Goal: Task Accomplishment & Management: Complete application form

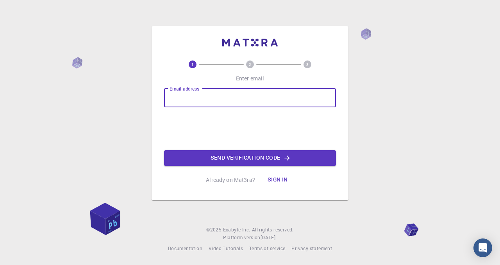
type input "[EMAIL_ADDRESS][DOMAIN_NAME]"
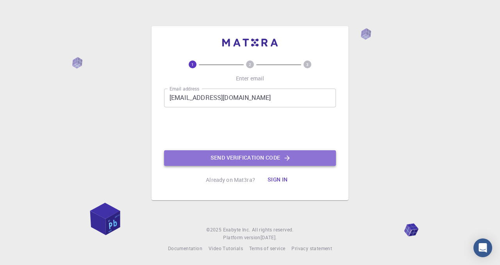
click at [242, 160] on button "Send verification code" at bounding box center [250, 159] width 172 height 16
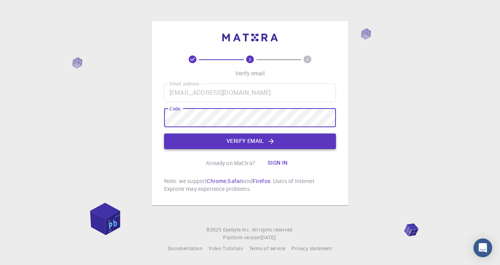
click at [262, 138] on button "Verify email" at bounding box center [250, 142] width 172 height 16
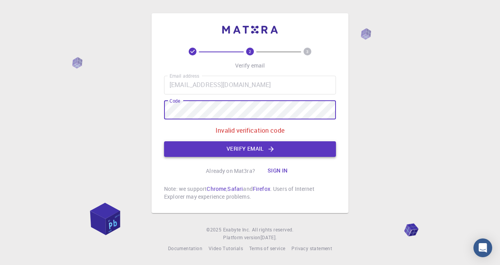
click at [256, 147] on button "Verify email" at bounding box center [250, 150] width 172 height 16
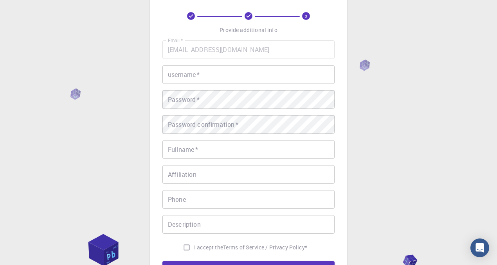
scroll to position [31, 0]
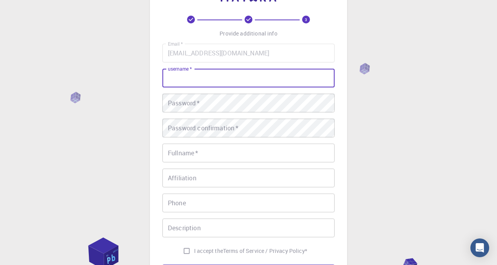
click at [219, 77] on input "username   *" at bounding box center [248, 78] width 172 height 19
type input "poonam"
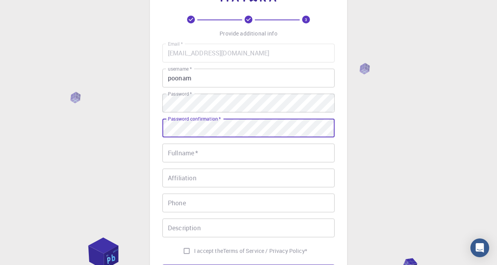
click at [226, 144] on input "Fullname   *" at bounding box center [248, 153] width 172 height 19
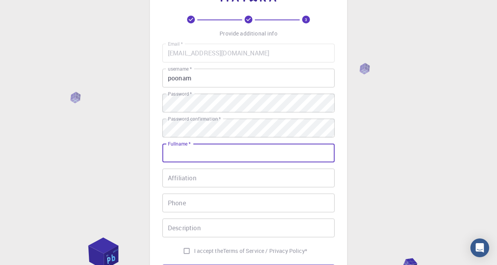
click at [252, 176] on input "Affiliation" at bounding box center [248, 178] width 172 height 19
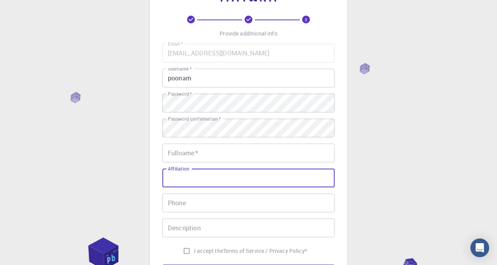
type input "Research Scholar"
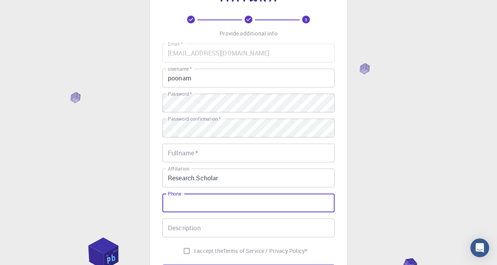
click at [226, 198] on input "Phone" at bounding box center [248, 203] width 172 height 19
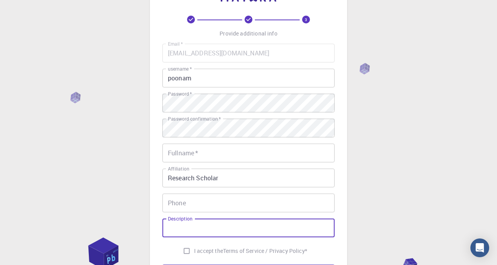
click at [258, 224] on input "Description" at bounding box center [248, 228] width 172 height 19
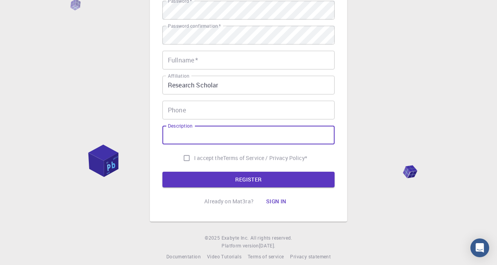
scroll to position [125, 0]
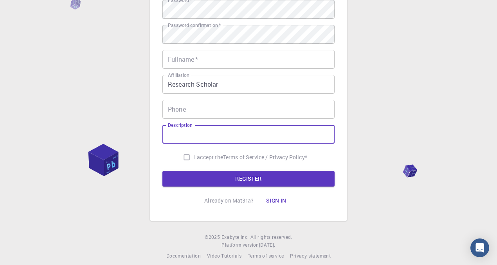
click at [186, 159] on input "I accept the Terms of Service / Privacy Policy *" at bounding box center [186, 157] width 15 height 15
checkbox input "true"
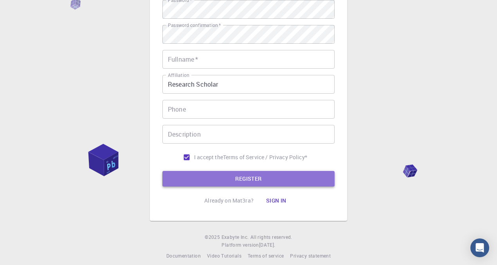
click at [233, 177] on button "REGISTER" at bounding box center [248, 179] width 172 height 16
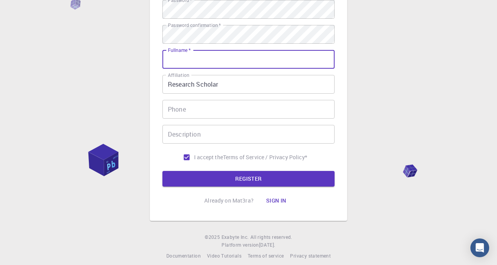
click at [192, 61] on input "Fullname   *" at bounding box center [248, 59] width 172 height 19
type input "POONAM DEVI"
click at [219, 110] on input "08570004230" at bounding box center [248, 109] width 172 height 19
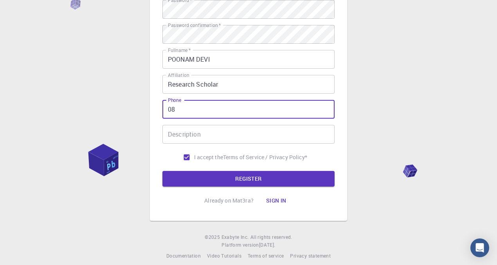
type input "0"
click at [217, 134] on input "Description" at bounding box center [248, 134] width 172 height 19
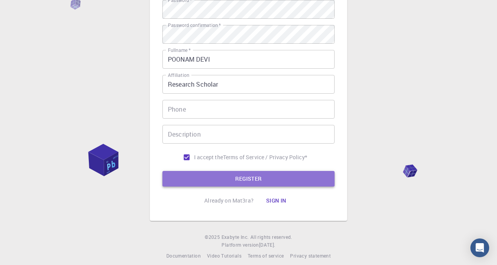
click at [229, 180] on button "REGISTER" at bounding box center [248, 179] width 172 height 16
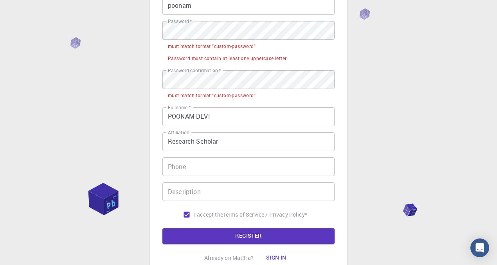
scroll to position [94, 0]
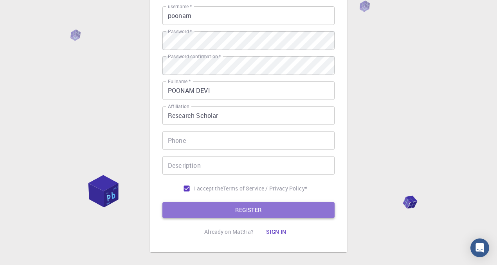
click at [228, 213] on button "REGISTER" at bounding box center [248, 211] width 172 height 16
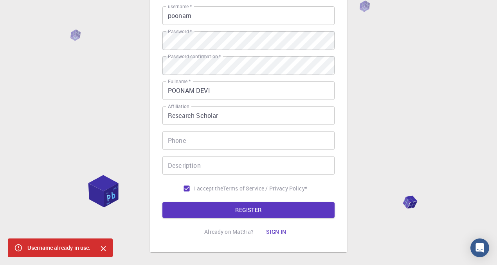
click at [273, 232] on button "Sign in" at bounding box center [276, 232] width 33 height 16
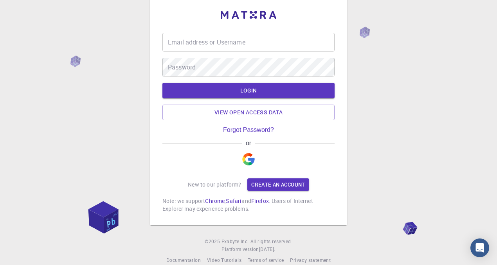
scroll to position [27, 0]
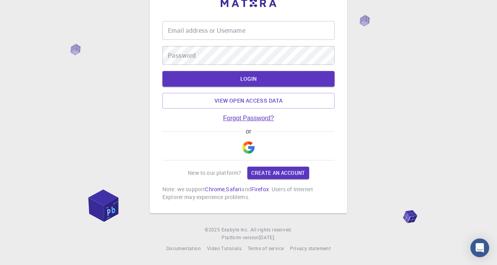
click at [245, 120] on link "Forgot Password?" at bounding box center [248, 118] width 51 height 7
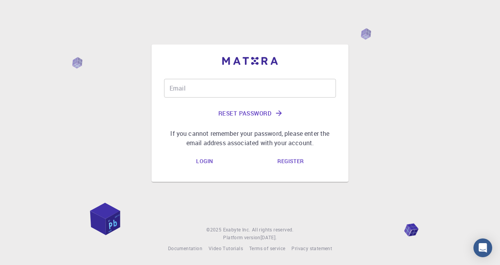
click at [215, 91] on input "Email" at bounding box center [250, 88] width 172 height 19
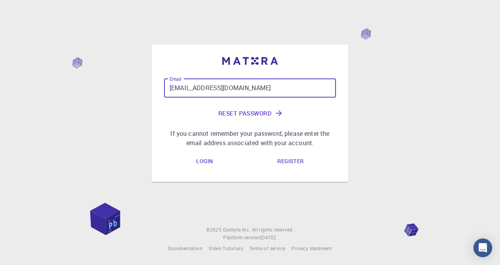
click at [257, 116] on button "Reset Password" at bounding box center [250, 113] width 172 height 19
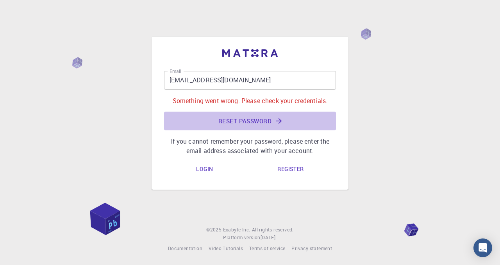
click at [252, 122] on button "Reset Password" at bounding box center [250, 121] width 172 height 19
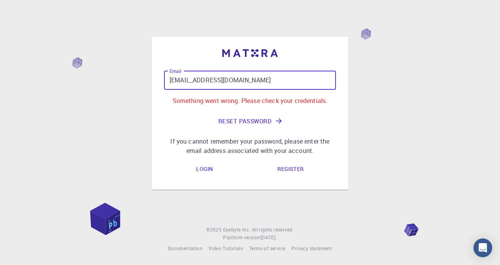
click at [250, 81] on input "[EMAIL_ADDRESS][DOMAIN_NAME]" at bounding box center [250, 80] width 172 height 19
type input "[EMAIL_ADDRESS][DOMAIN_NAME]"
click at [248, 122] on button "Reset Password" at bounding box center [250, 121] width 172 height 19
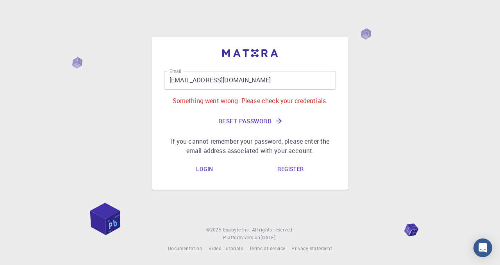
click at [248, 122] on button "Reset Password" at bounding box center [250, 121] width 172 height 19
click at [204, 170] on link "Login" at bounding box center [204, 170] width 29 height 16
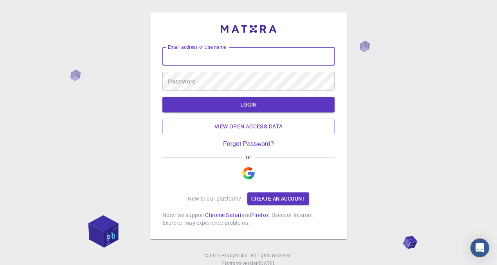
click at [187, 59] on input "Email address or Username" at bounding box center [248, 56] width 172 height 19
type input "[EMAIL_ADDRESS][DOMAIN_NAME]"
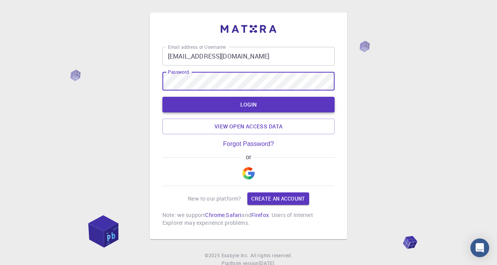
click at [245, 107] on button "LOGIN" at bounding box center [248, 105] width 172 height 16
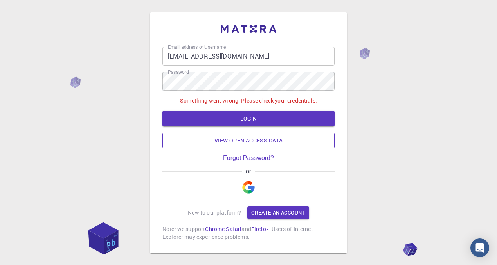
click at [259, 142] on link "View open access data" at bounding box center [248, 141] width 172 height 16
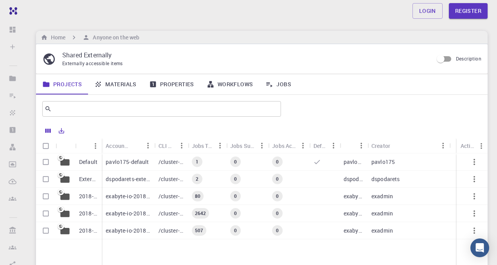
click at [180, 86] on link "Properties" at bounding box center [171, 84] width 57 height 20
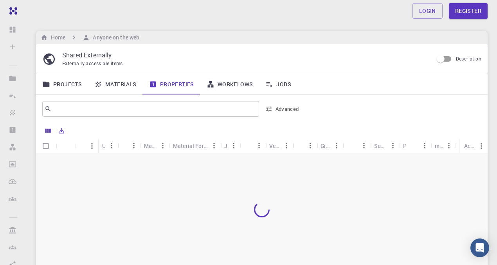
scroll to position [86, 0]
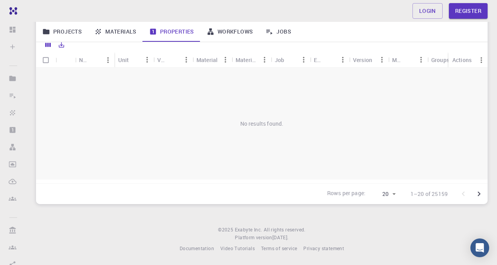
click at [126, 60] on div "Unit" at bounding box center [123, 59] width 11 height 15
click at [120, 35] on link "Materials" at bounding box center [115, 32] width 55 height 20
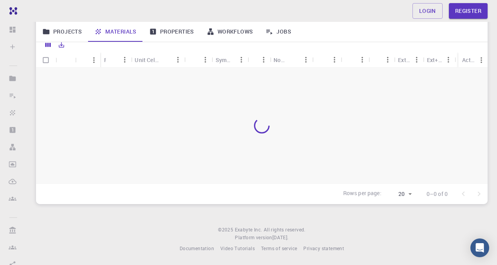
click at [274, 33] on link "Jobs" at bounding box center [278, 32] width 38 height 20
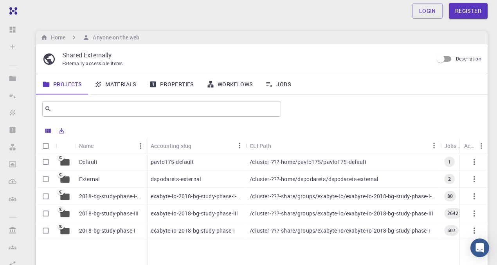
click at [85, 163] on p "Default" at bounding box center [88, 162] width 18 height 8
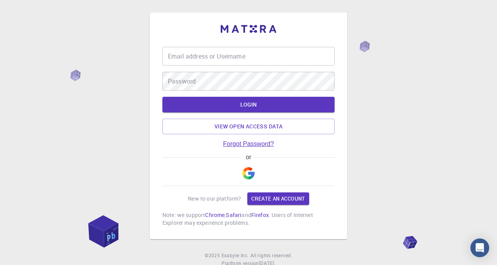
click at [249, 145] on link "Forgot Password?" at bounding box center [248, 144] width 51 height 7
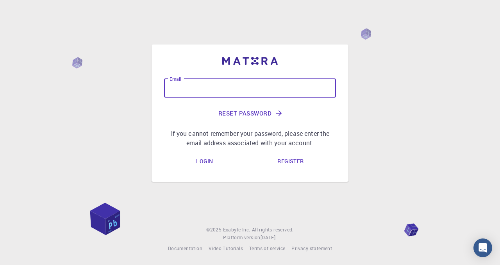
click at [195, 94] on input "Email" at bounding box center [250, 88] width 172 height 19
type input "[EMAIL_ADDRESS][DOMAIN_NAME]"
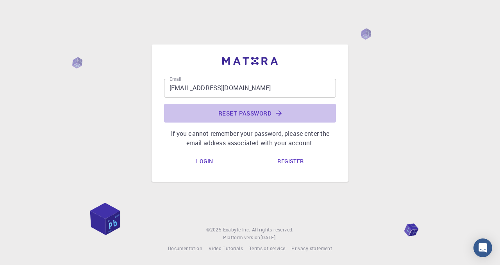
click at [251, 115] on button "Reset Password" at bounding box center [250, 113] width 172 height 19
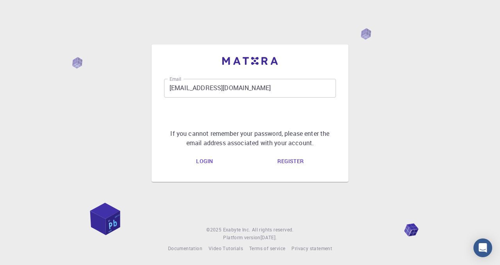
click at [293, 163] on link "Register" at bounding box center [290, 162] width 39 height 16
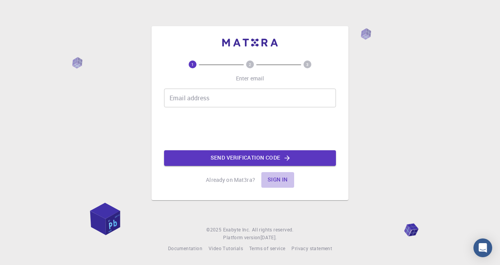
click at [279, 181] on button "Sign in" at bounding box center [278, 180] width 33 height 16
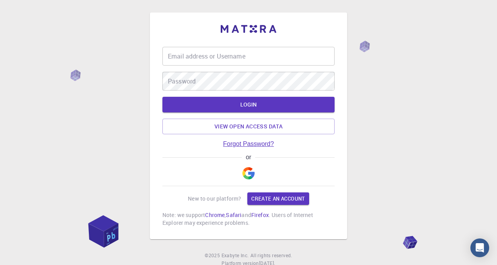
click at [249, 146] on link "Forgot Password?" at bounding box center [248, 144] width 51 height 7
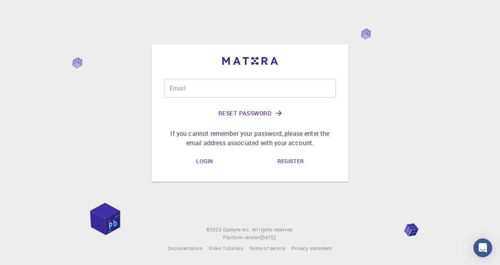
click at [176, 87] on input "Email" at bounding box center [250, 88] width 172 height 19
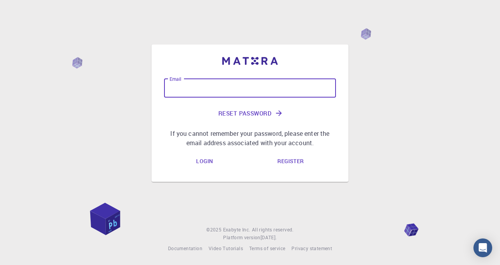
type input "[EMAIL_ADDRESS][DOMAIN_NAME]"
click at [224, 111] on button "Reset Password" at bounding box center [250, 113] width 172 height 19
